Goal: Find specific page/section: Find specific page/section

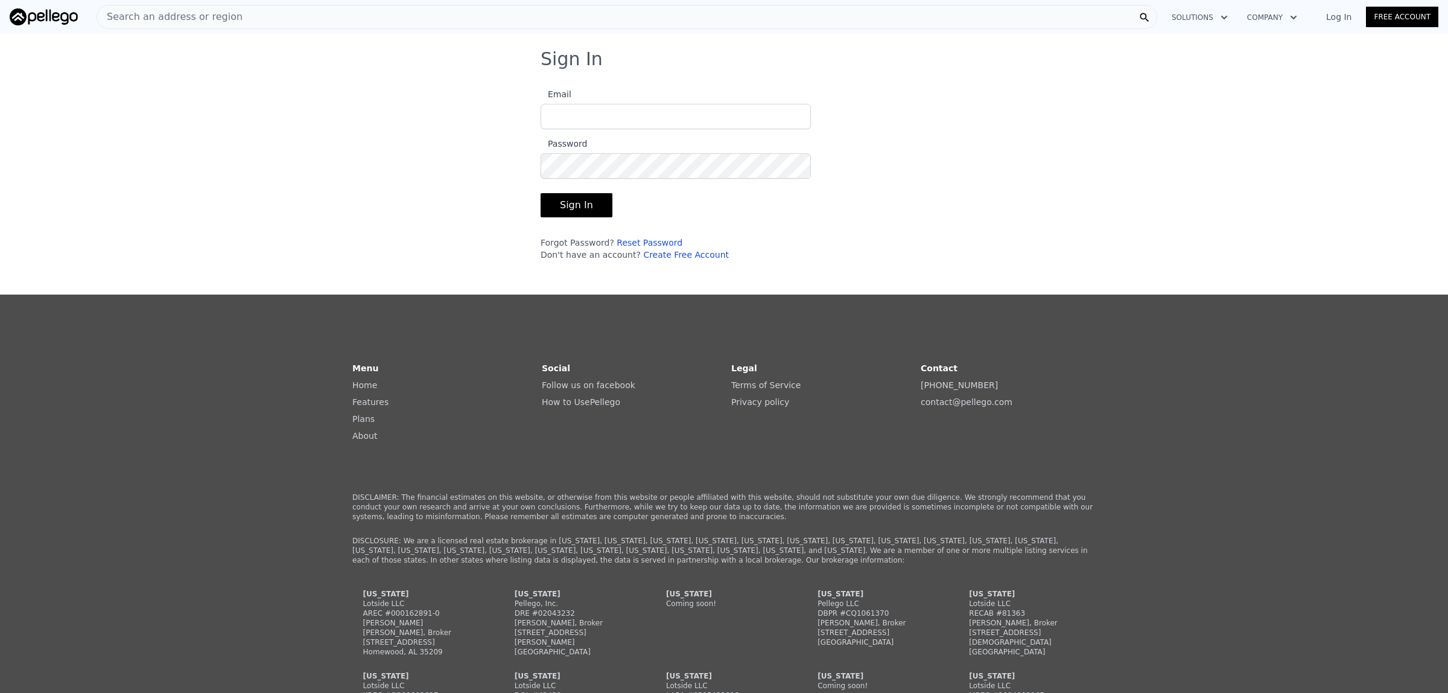
click at [608, 121] on input "Email" at bounding box center [676, 116] width 270 height 25
type input "[EMAIL_ADDRESS][DOMAIN_NAME]"
click at [541, 193] on button "Sign In" at bounding box center [577, 205] width 72 height 24
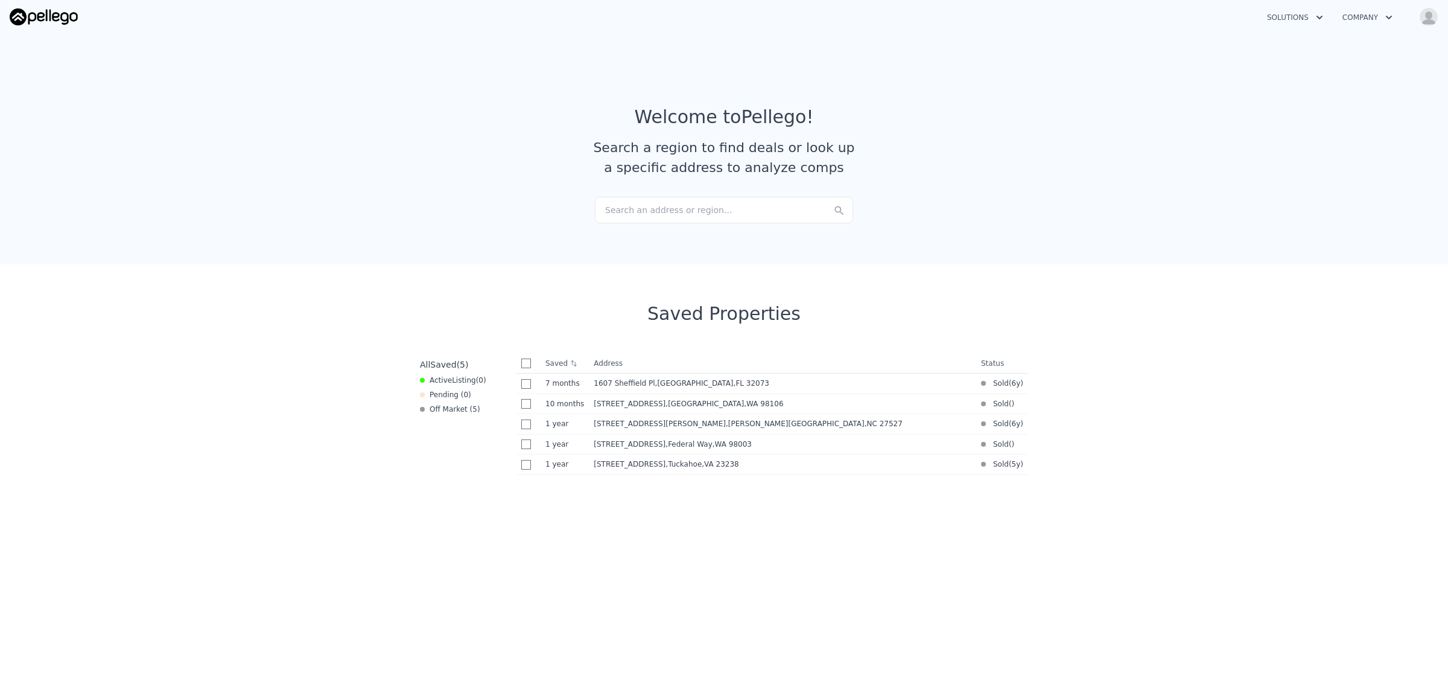
click at [762, 208] on div "Search an address or region..." at bounding box center [724, 210] width 258 height 27
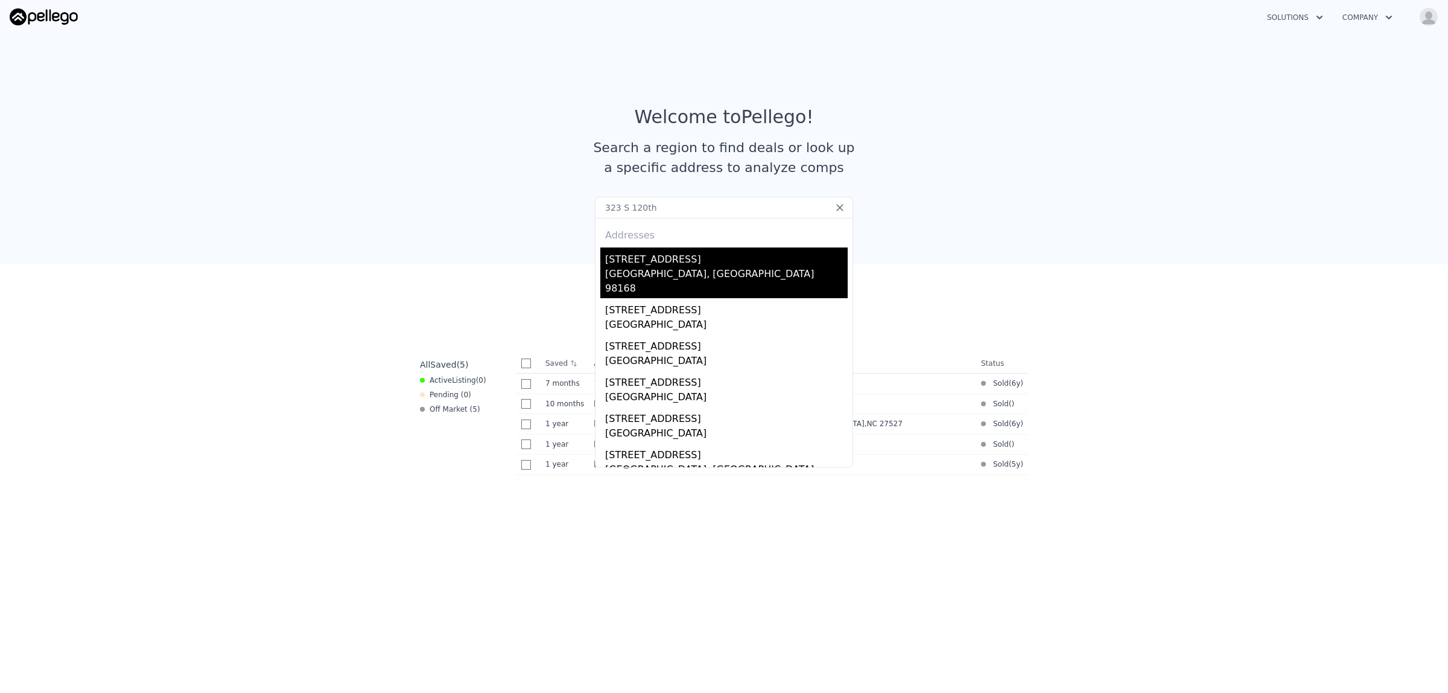
type input "323 S 120th"
click at [643, 269] on div "[GEOGRAPHIC_DATA], [GEOGRAPHIC_DATA] 98168" at bounding box center [726, 282] width 243 height 31
